Goal: Check status: Check status

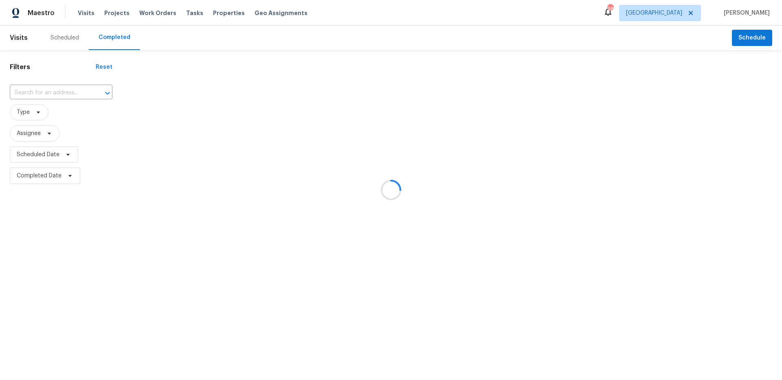
click at [683, 16] on div at bounding box center [391, 190] width 782 height 380
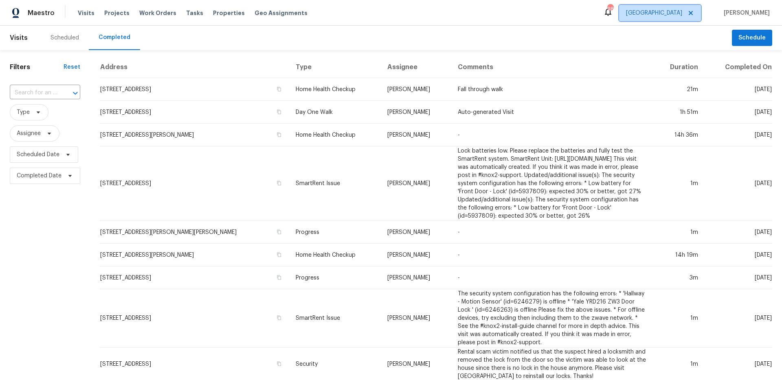
click at [682, 15] on span "[GEOGRAPHIC_DATA]" at bounding box center [654, 13] width 56 height 8
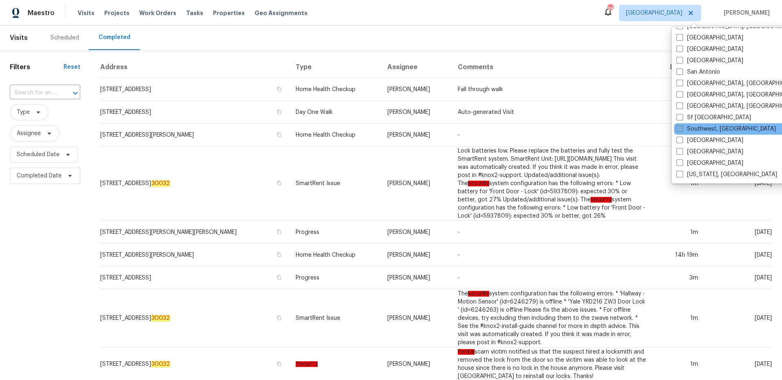
scroll to position [396, 0]
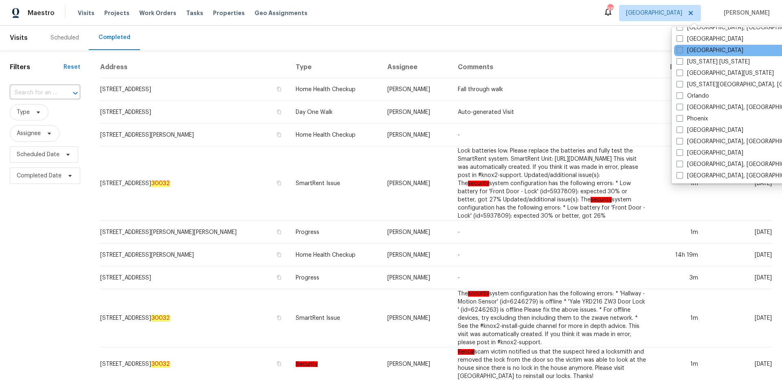
click at [679, 49] on span at bounding box center [679, 50] width 7 height 7
click at [679, 49] on input "[GEOGRAPHIC_DATA]" at bounding box center [678, 48] width 5 height 5
checkbox input "true"
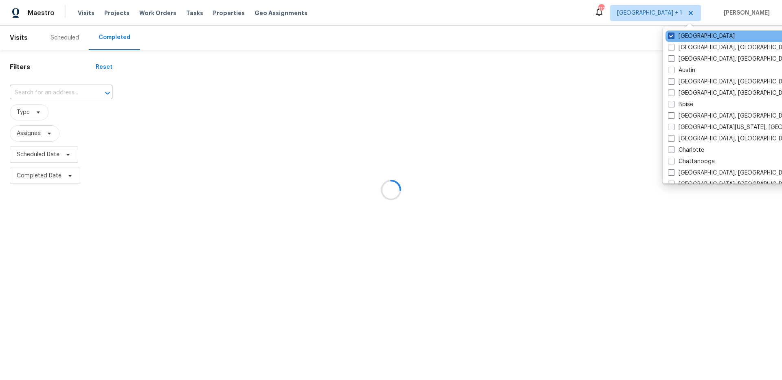
click at [676, 36] on label "[GEOGRAPHIC_DATA]" at bounding box center [701, 36] width 67 height 8
click at [673, 36] on input "[GEOGRAPHIC_DATA]" at bounding box center [670, 34] width 5 height 5
checkbox input "false"
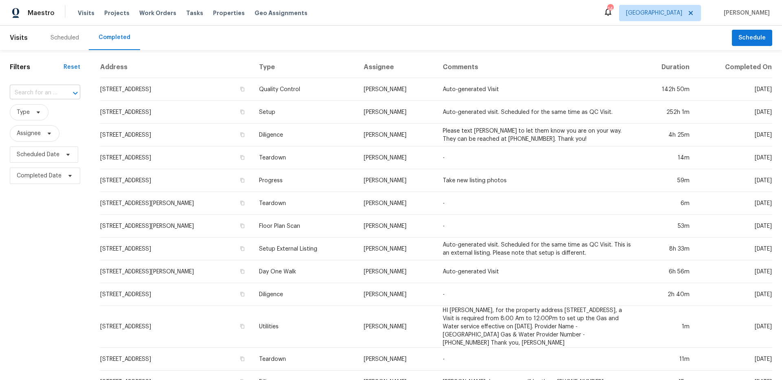
click at [61, 94] on div at bounding box center [69, 93] width 21 height 11
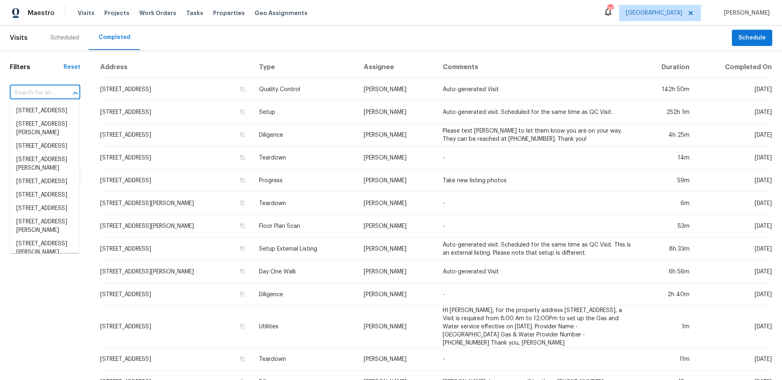
paste input "1433 Indian Pl"
type input "1433 Indian Pl"
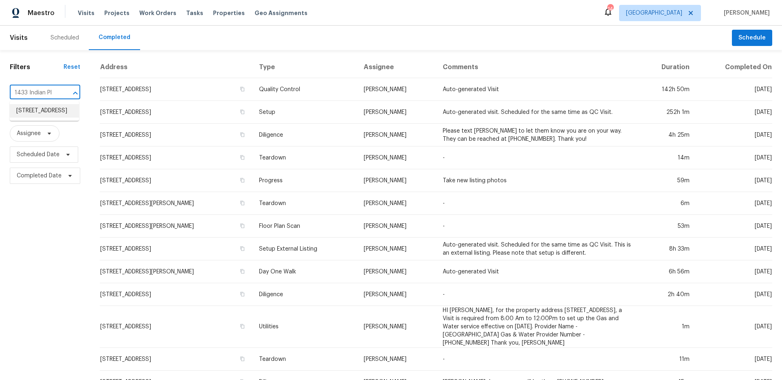
click at [58, 111] on li "[STREET_ADDRESS]" at bounding box center [44, 110] width 69 height 13
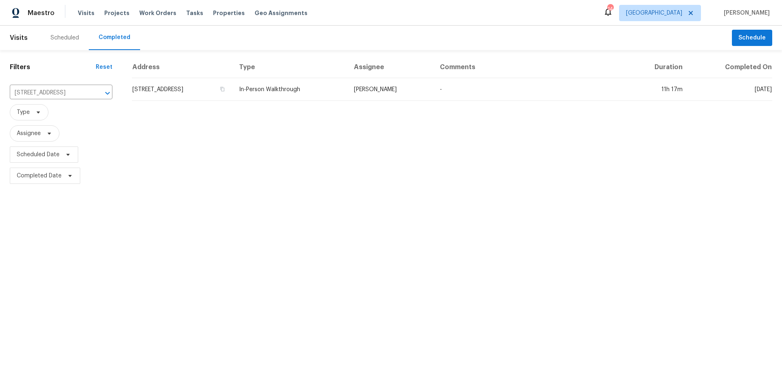
click at [336, 95] on td "In-Person Walkthrough" at bounding box center [289, 89] width 114 height 23
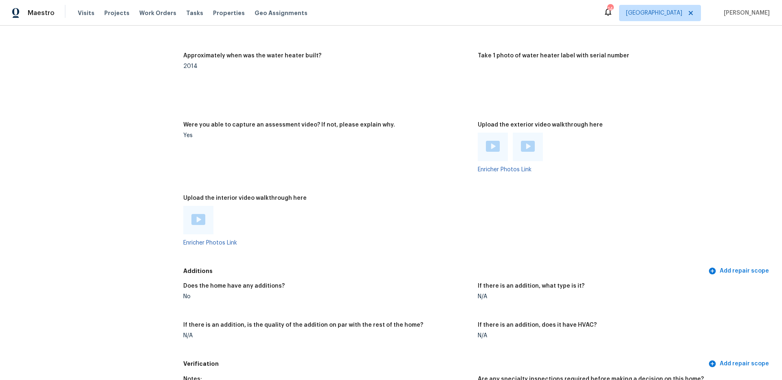
scroll to position [2069, 0]
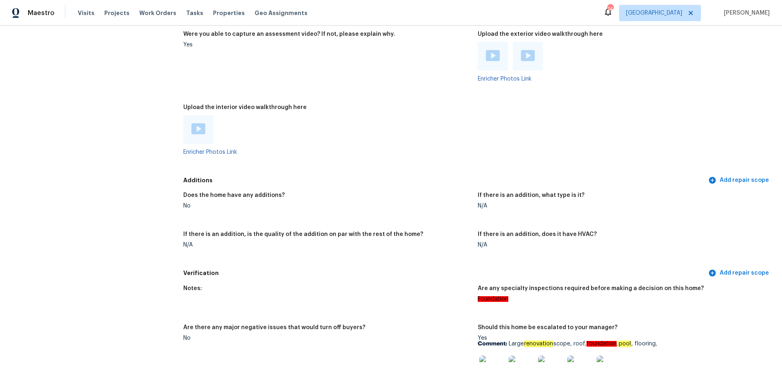
click at [198, 123] on img at bounding box center [198, 128] width 14 height 11
